Goal: Task Accomplishment & Management: Manage account settings

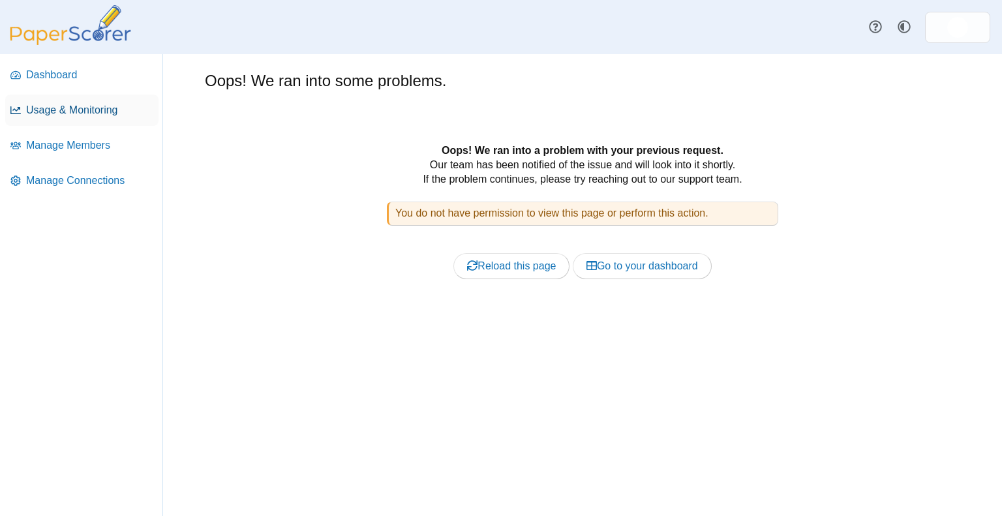
click at [98, 119] on link "Usage & Monitoring" at bounding box center [81, 110] width 153 height 31
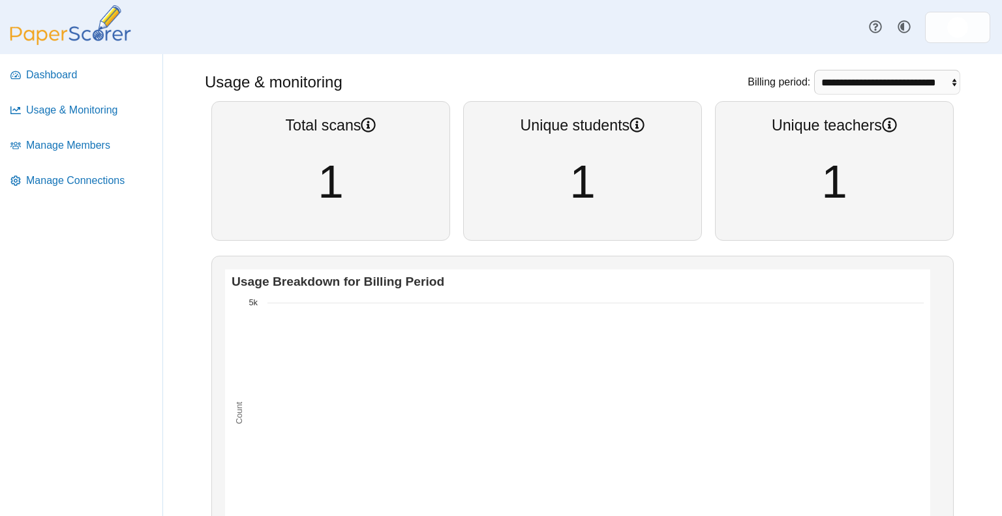
click at [979, 52] on div "Dashboard Usage & monitoring Manage members Manage connections" at bounding box center [501, 27] width 1002 height 54
click at [960, 20] on img at bounding box center [957, 27] width 21 height 21
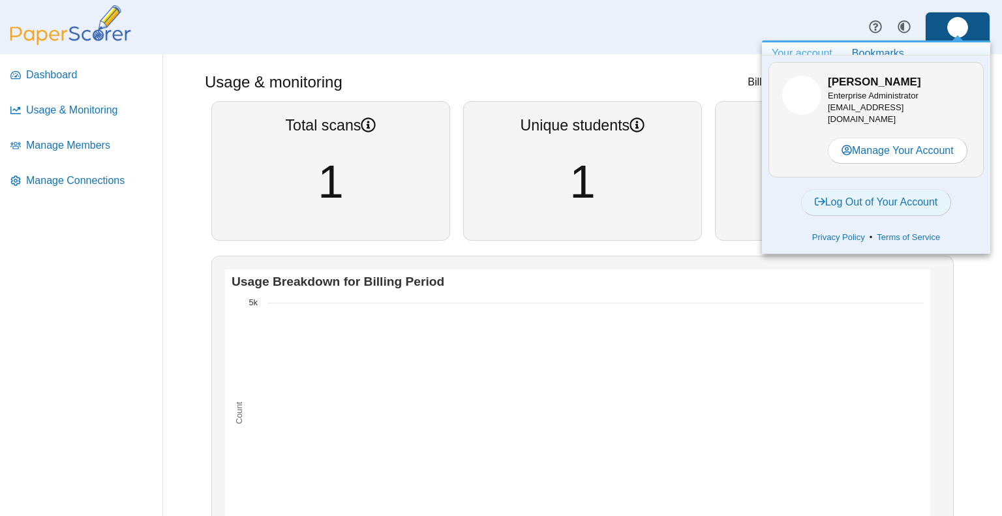
click at [847, 207] on link "Log Out of Your Account" at bounding box center [876, 202] width 151 height 26
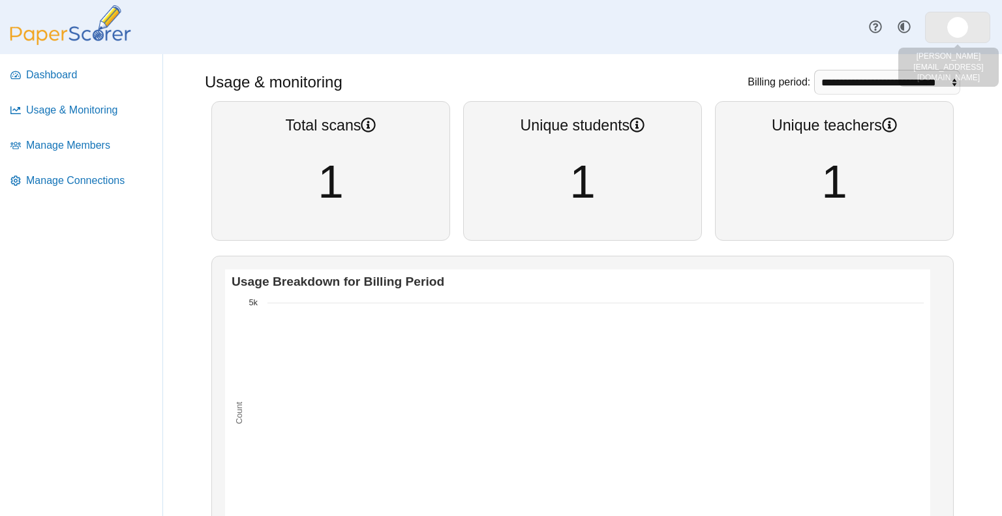
click at [971, 21] on link at bounding box center [957, 27] width 65 height 31
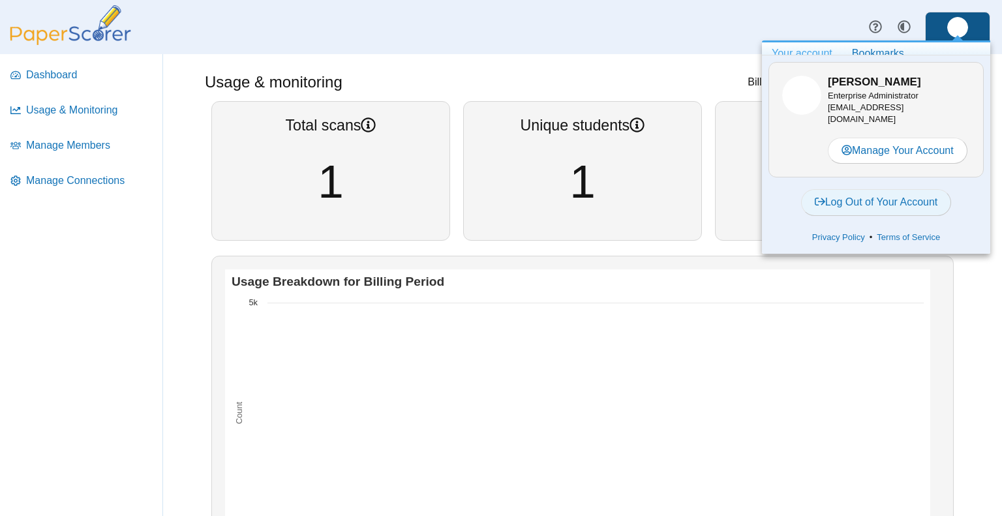
click at [873, 195] on link "Log Out of Your Account" at bounding box center [876, 202] width 151 height 26
